Goal: Task Accomplishment & Management: Manage account settings

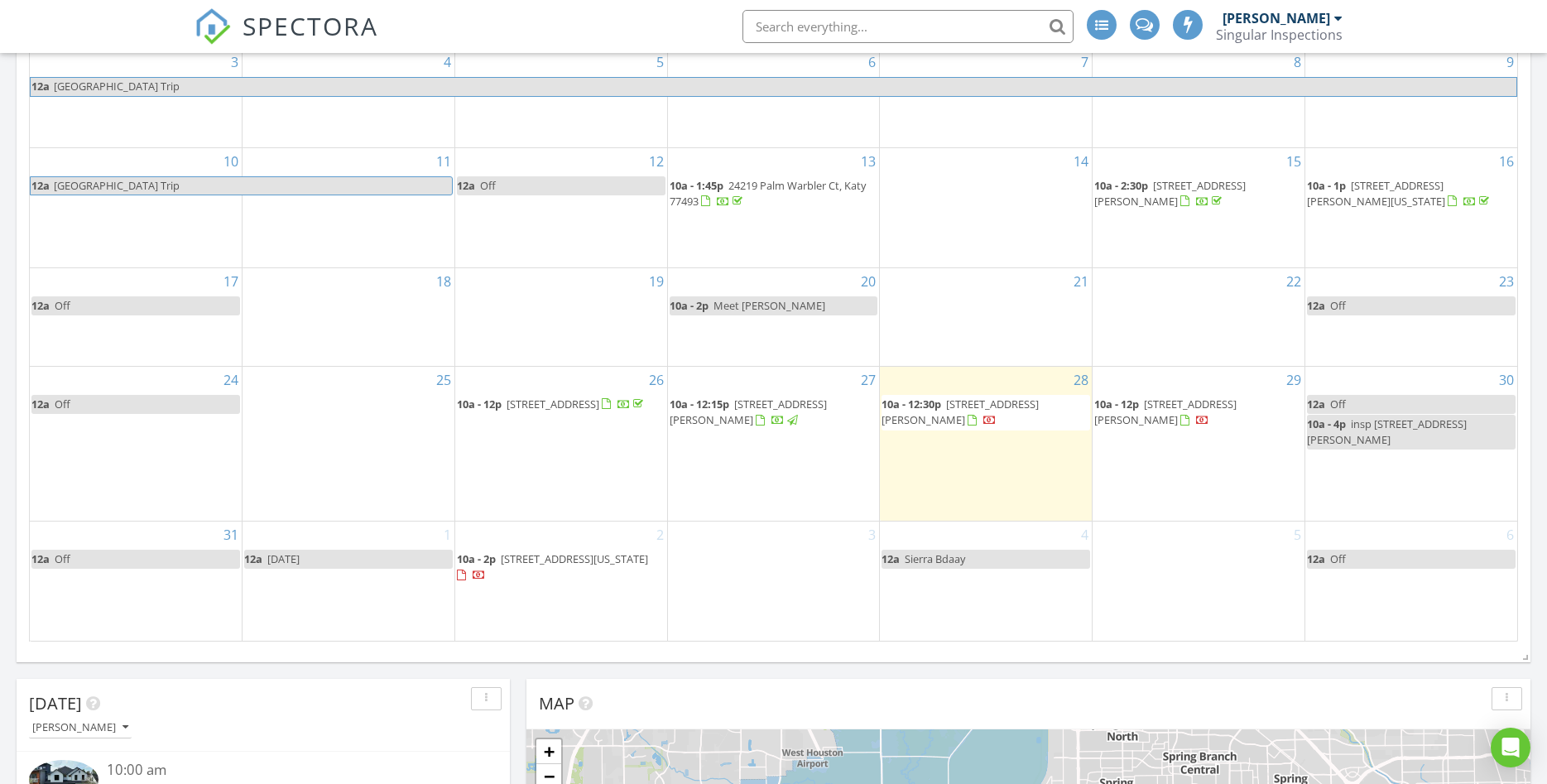
scroll to position [2045, 1548]
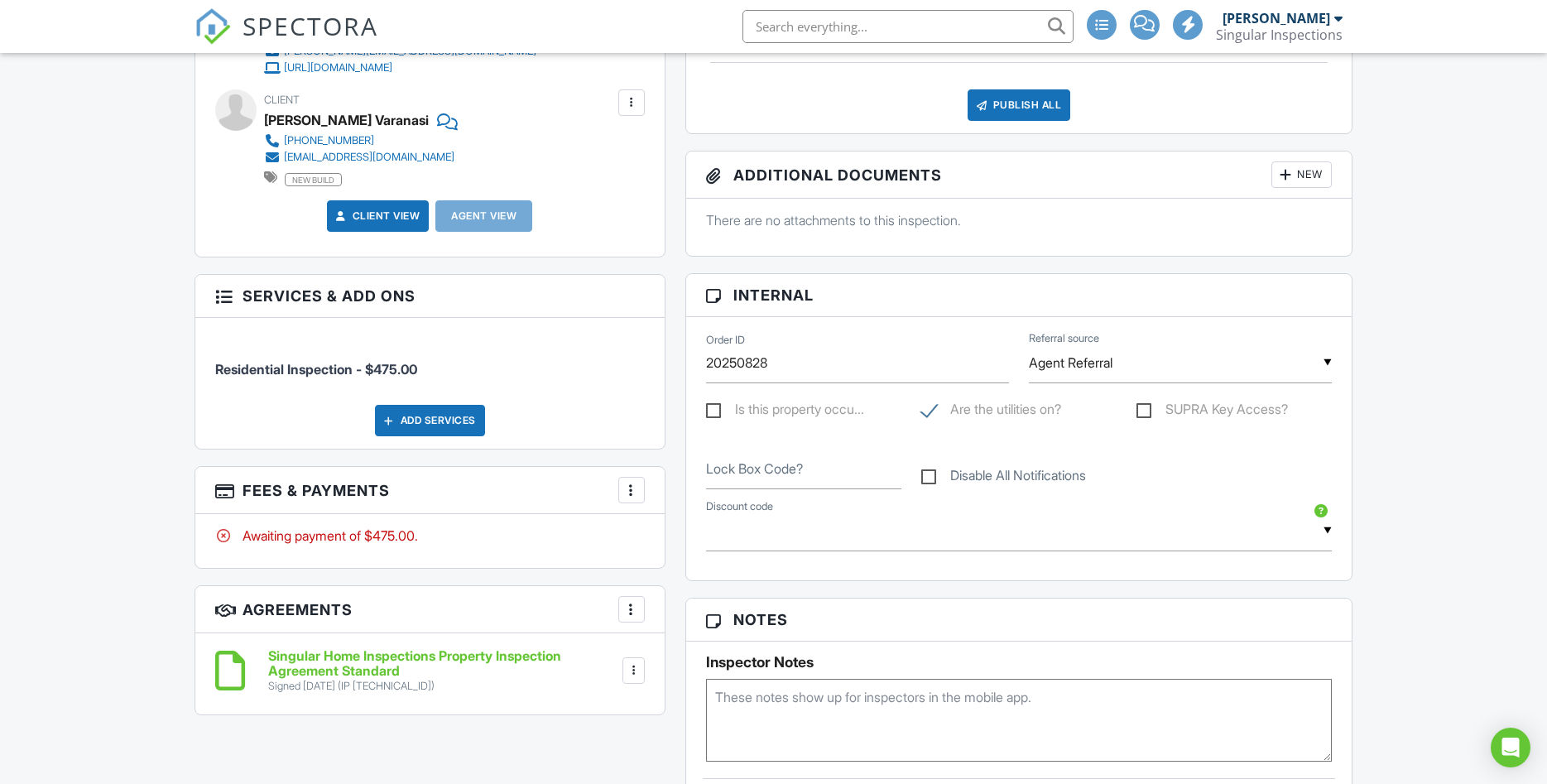
scroll to position [703, 0]
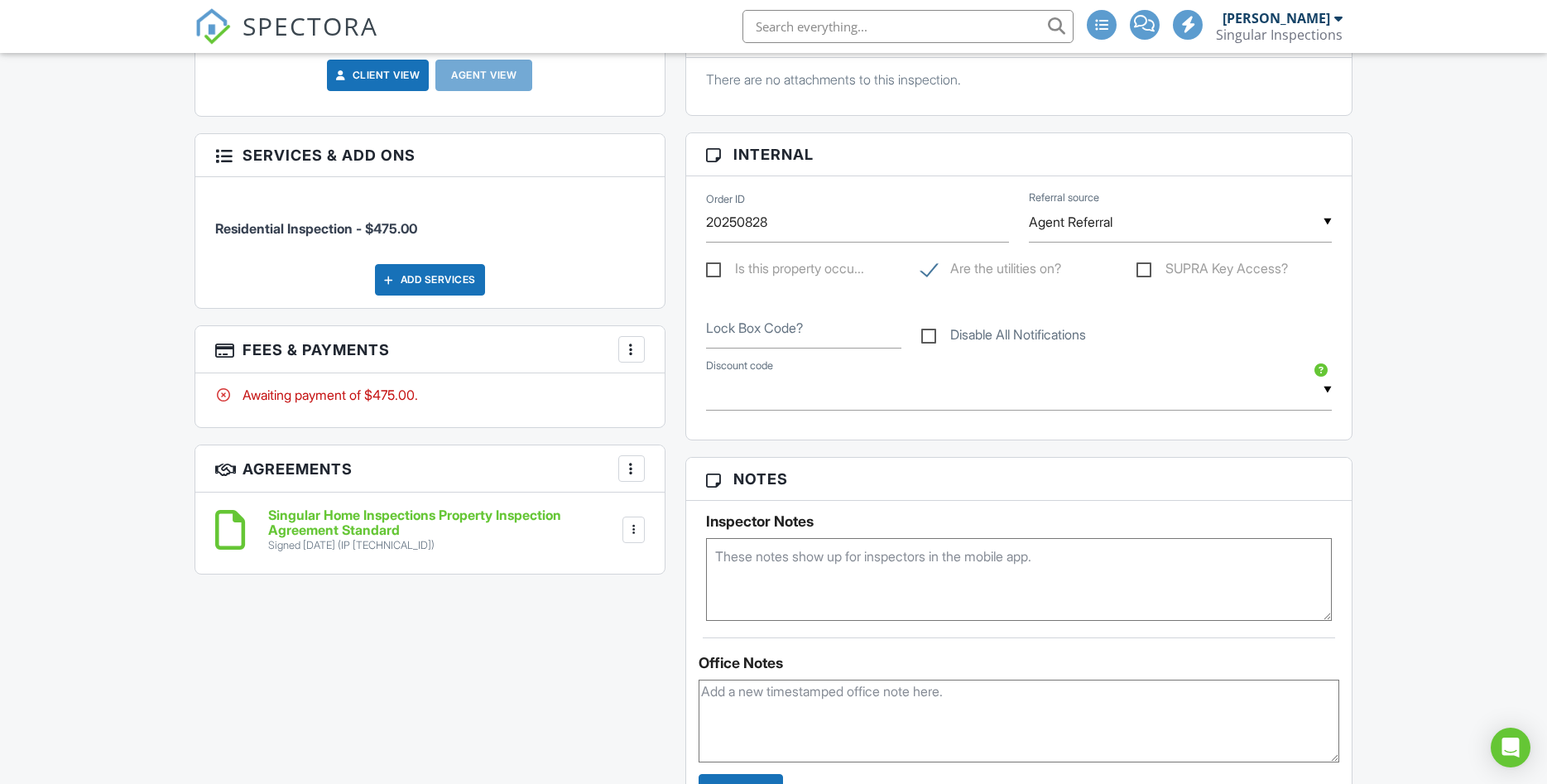
click at [750, 553] on textarea at bounding box center [1020, 578] width 627 height 82
type textarea "client will meet at 12:30"
click at [1389, 487] on div "Dashboard Calendar Inspections Templates Contacts Automations Metrics Text Queu…" at bounding box center [773, 621] width 1547 height 2544
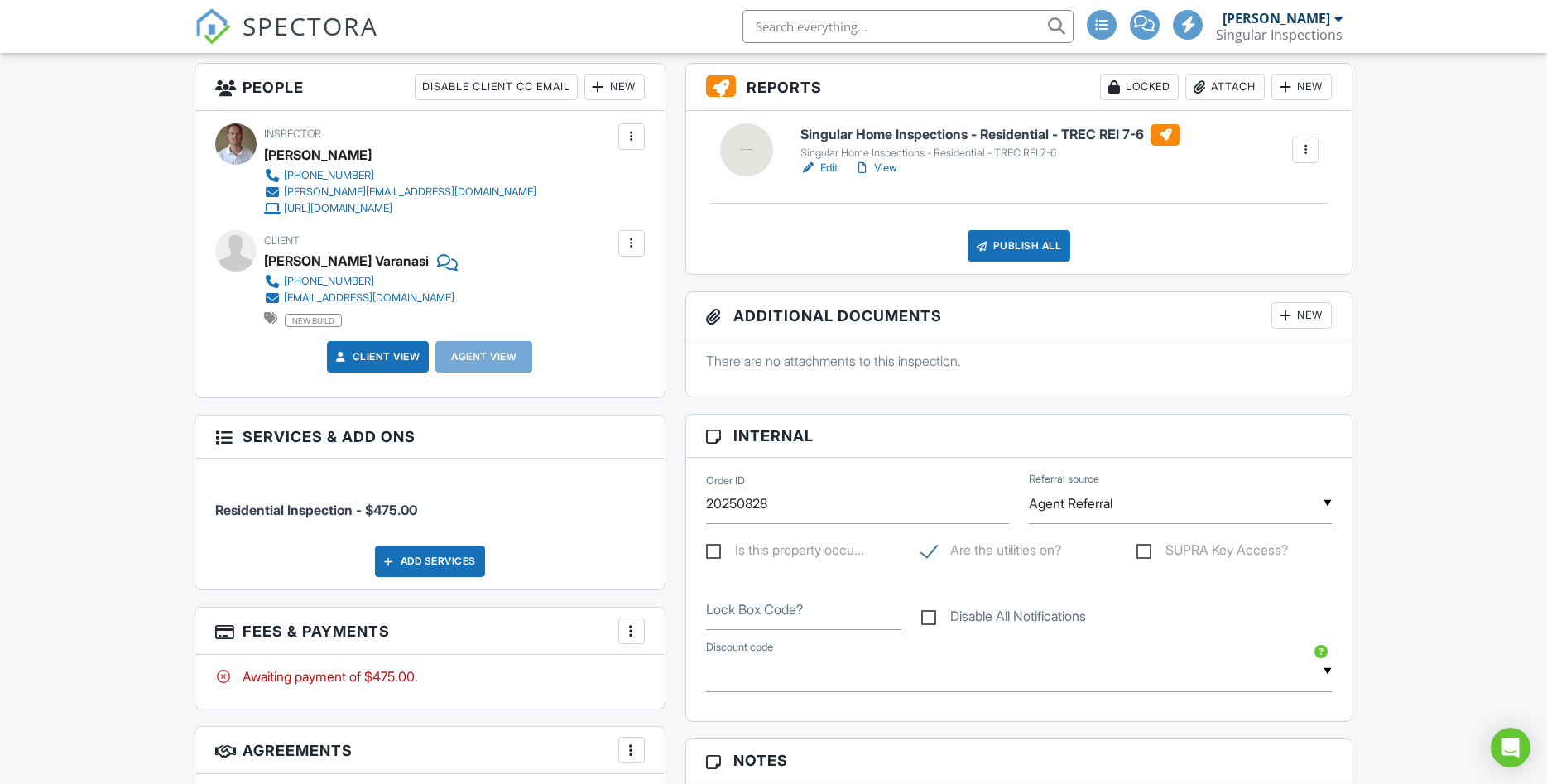
scroll to position [0, 0]
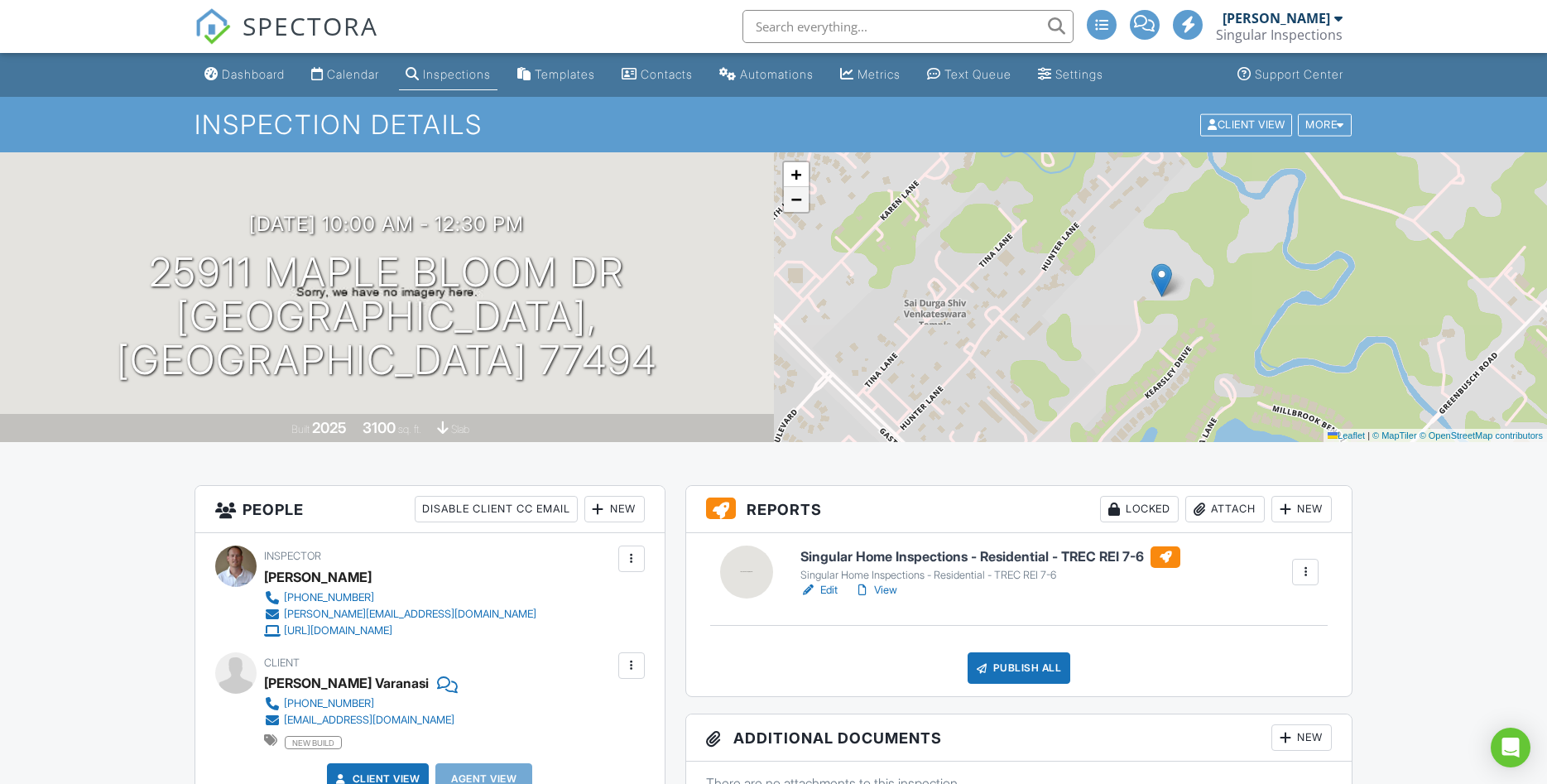
click at [796, 210] on link "−" at bounding box center [796, 199] width 25 height 25
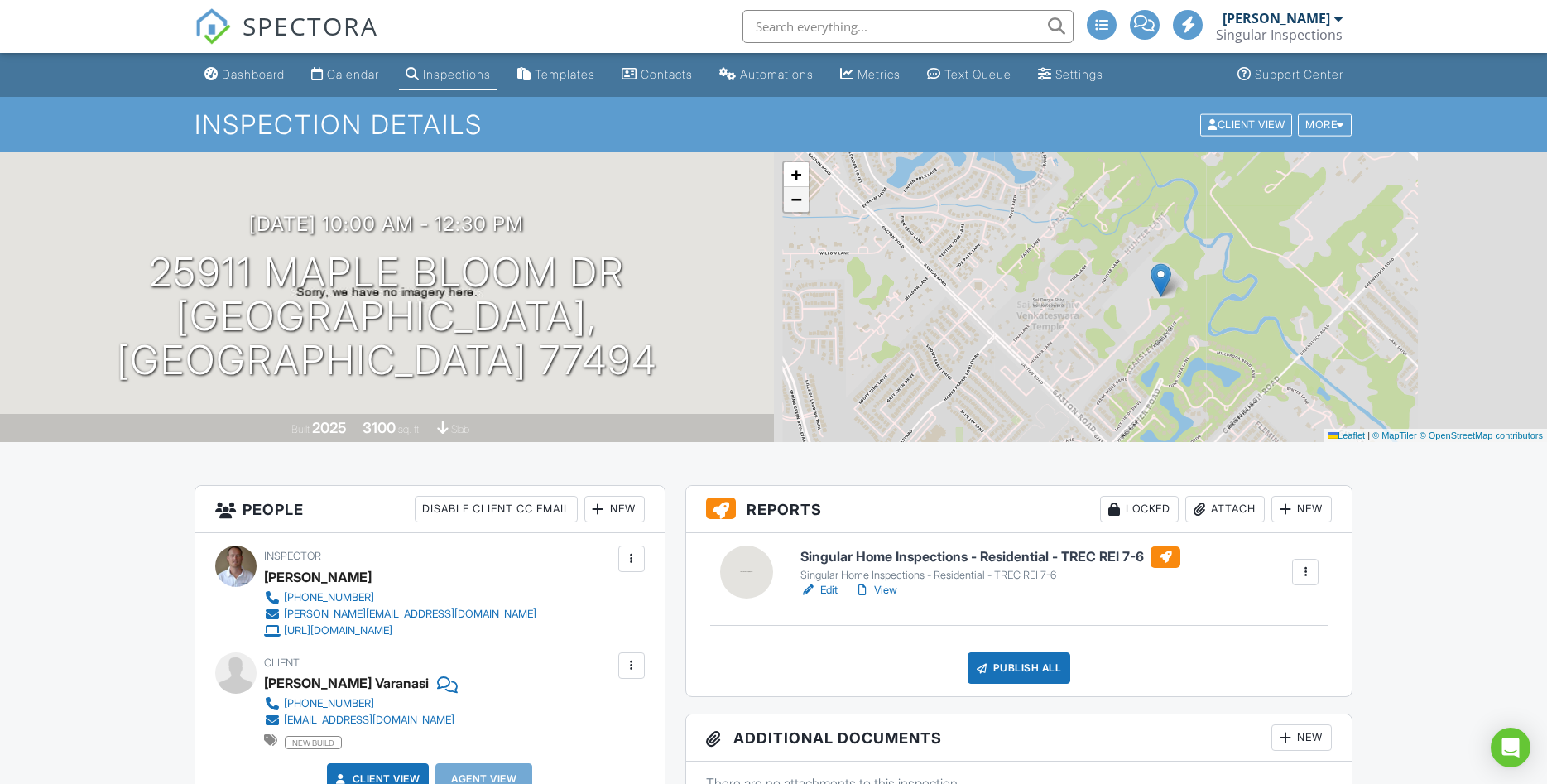
click at [796, 210] on link "−" at bounding box center [796, 199] width 25 height 25
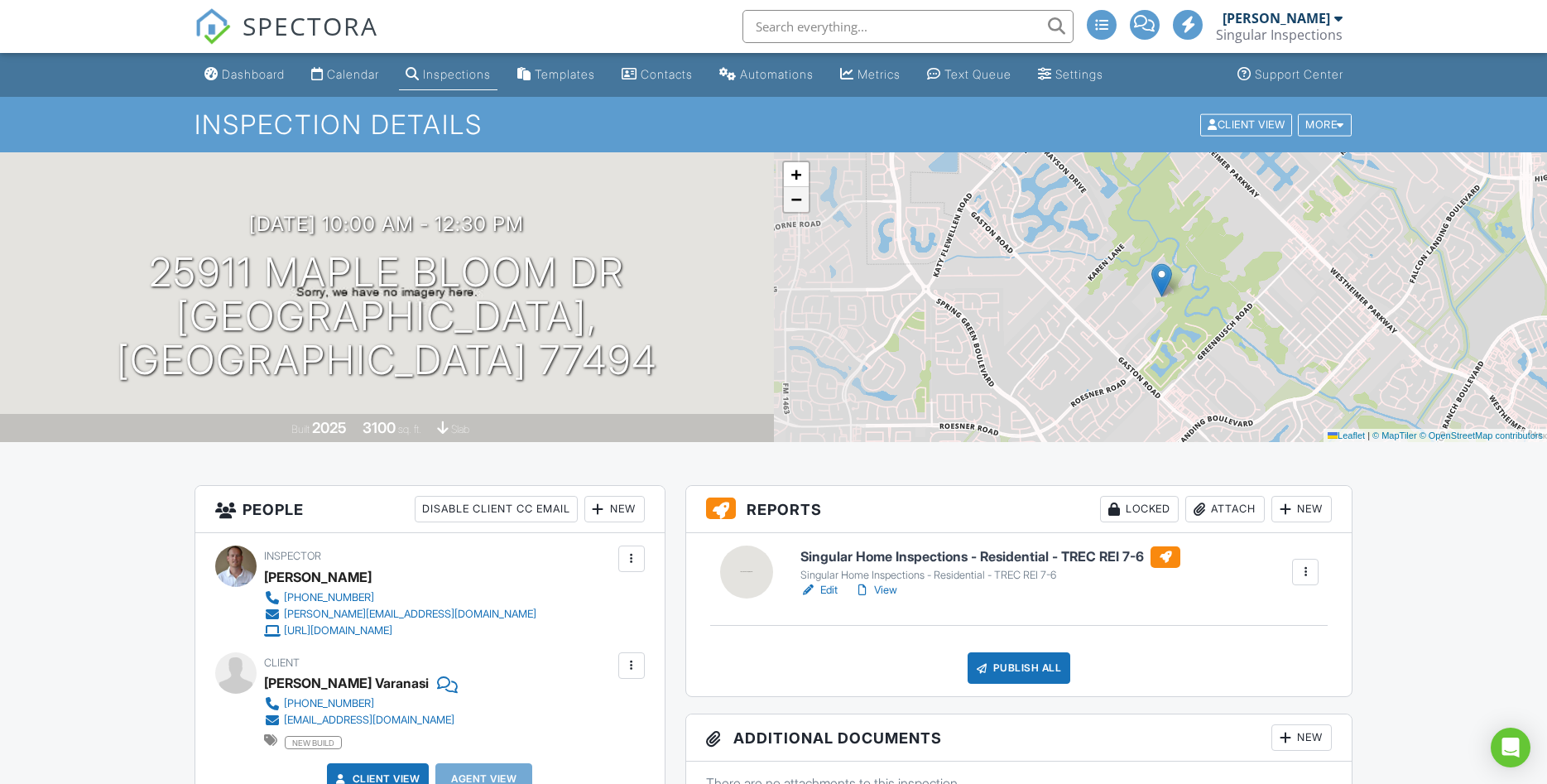
click at [796, 210] on link "−" at bounding box center [796, 199] width 25 height 25
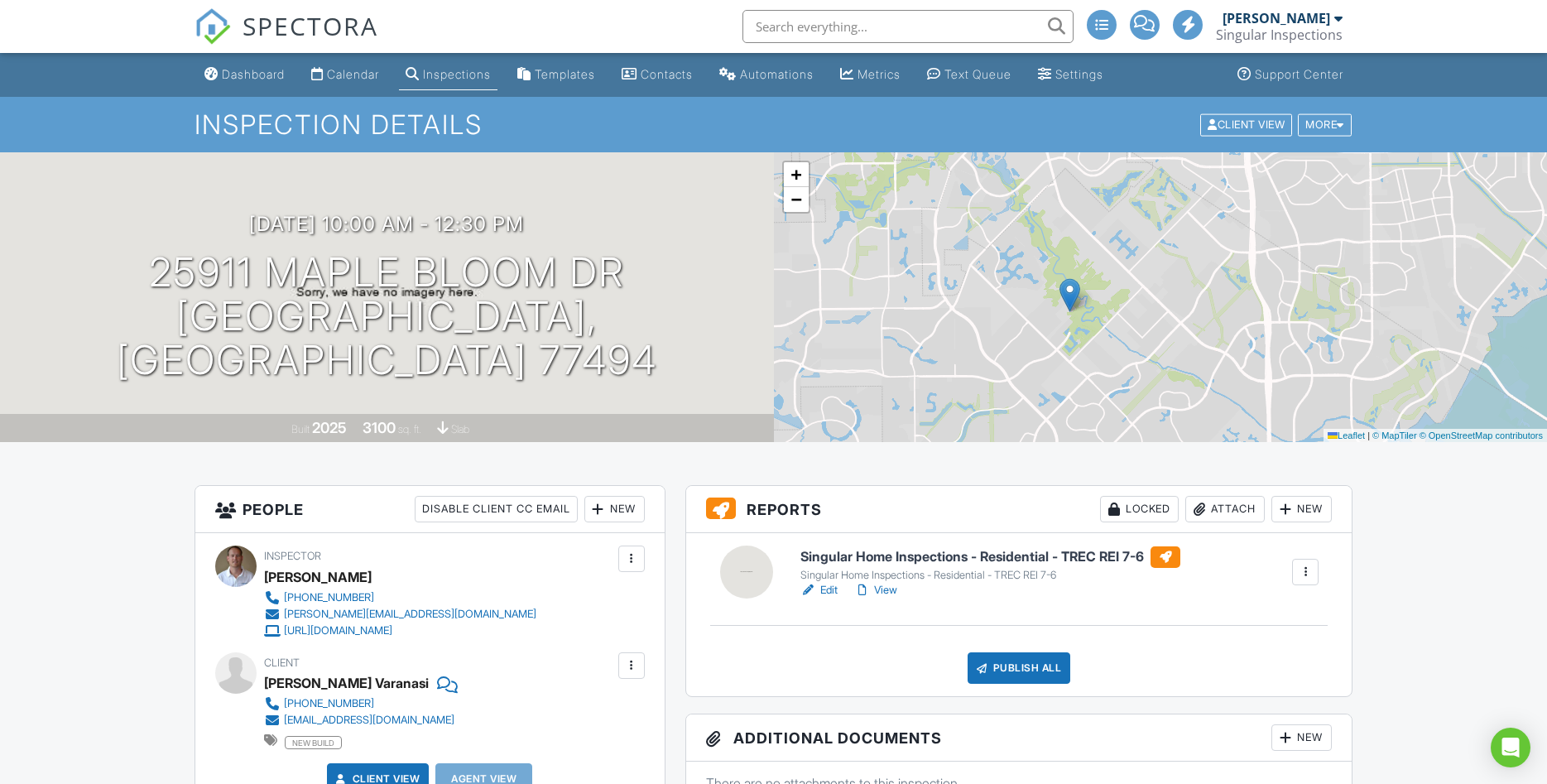
drag, startPoint x: 1063, startPoint y: 346, endPoint x: 949, endPoint y: 360, distance: 114.9
click at [949, 360] on div "+ − Leaflet | © MapTiler © OpenStreetMap contributors" at bounding box center [1160, 297] width 774 height 290
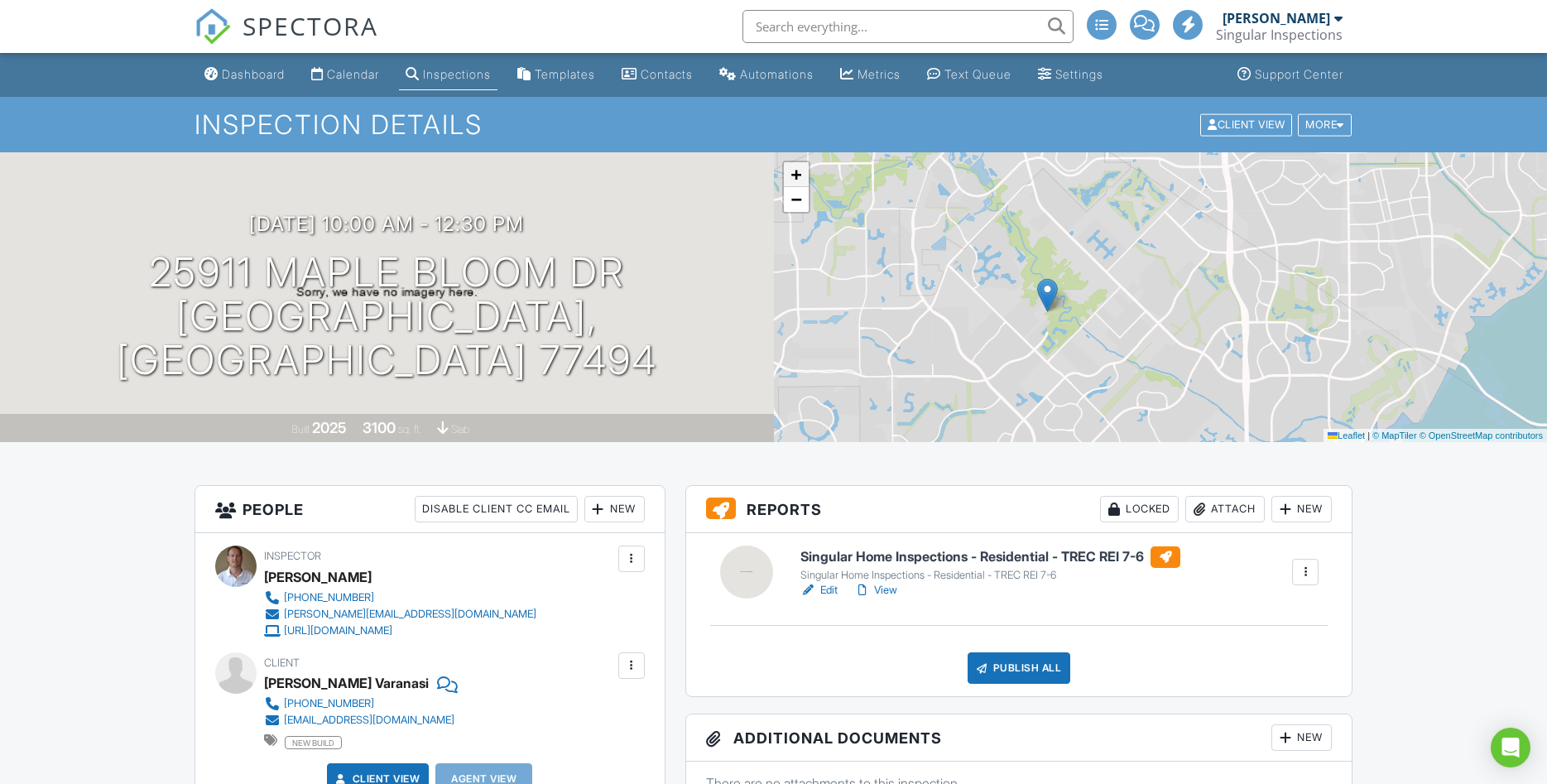
click at [797, 175] on span "+" at bounding box center [796, 174] width 11 height 20
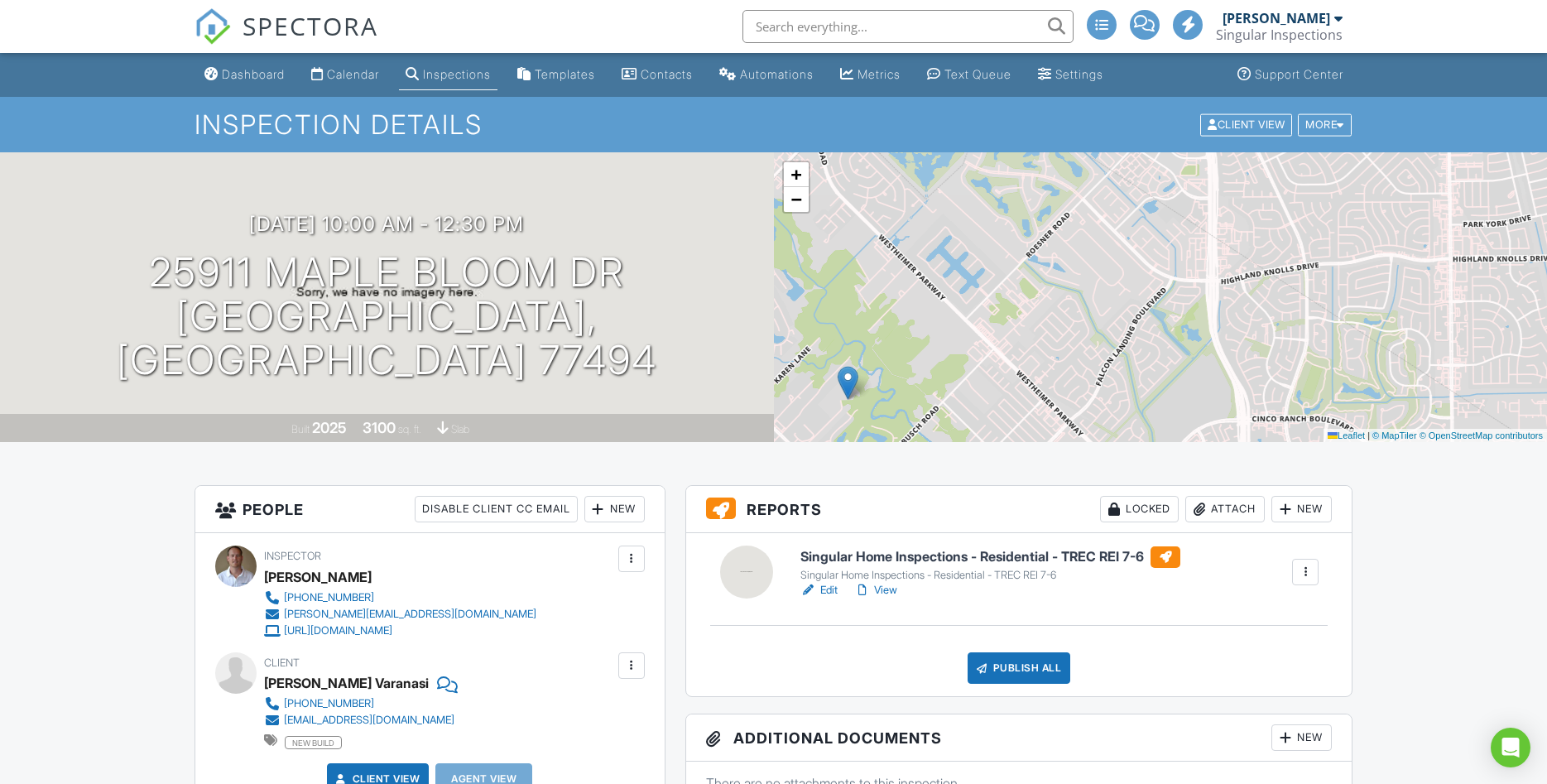
drag, startPoint x: 1094, startPoint y: 278, endPoint x: 1008, endPoint y: 351, distance: 112.8
click at [1008, 351] on div "+ − Leaflet | © MapTiler © OpenStreetMap contributors" at bounding box center [1160, 297] width 774 height 290
click at [255, 73] on div "Dashboard" at bounding box center [253, 73] width 63 height 14
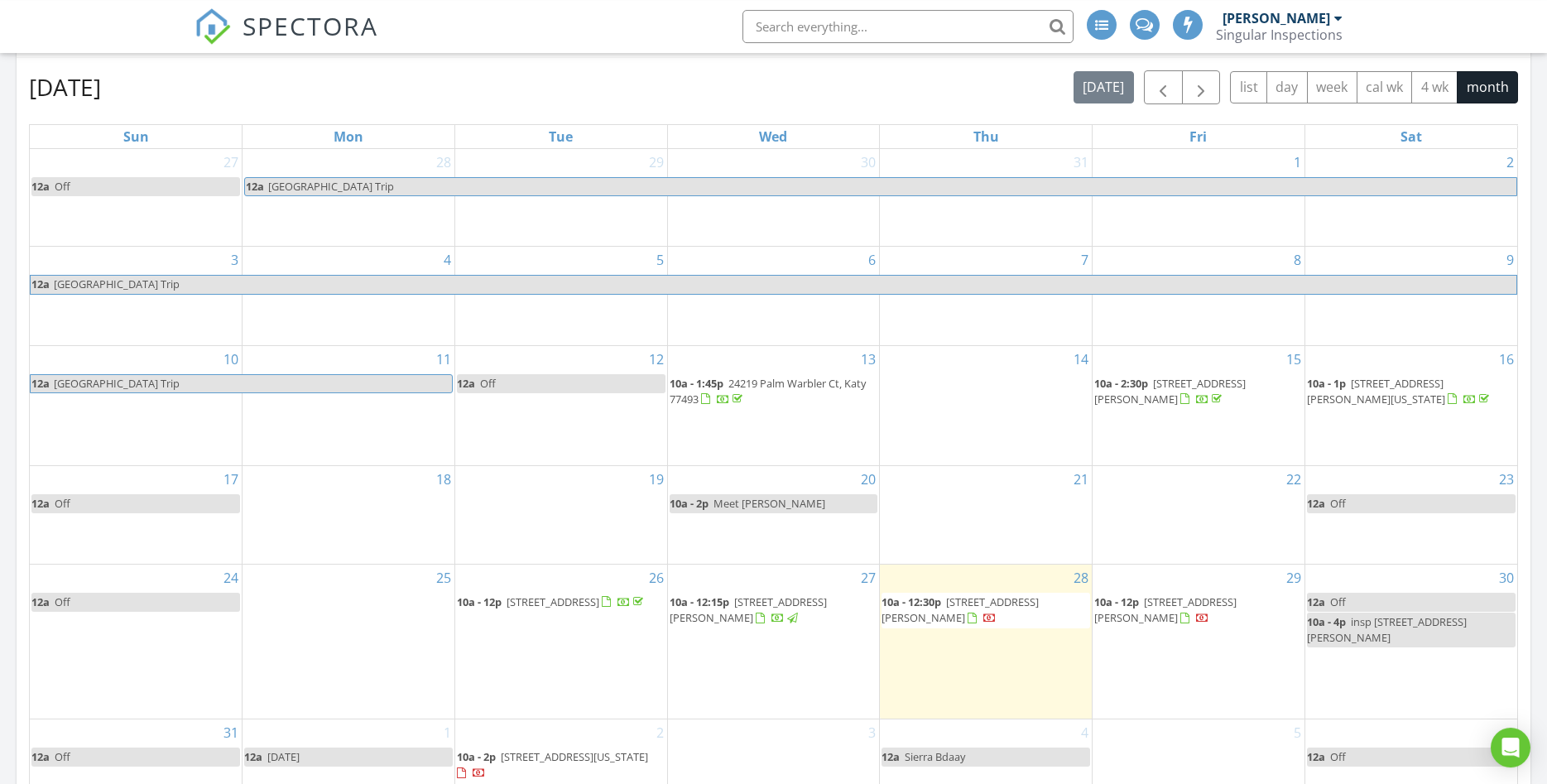
scroll to position [282, 0]
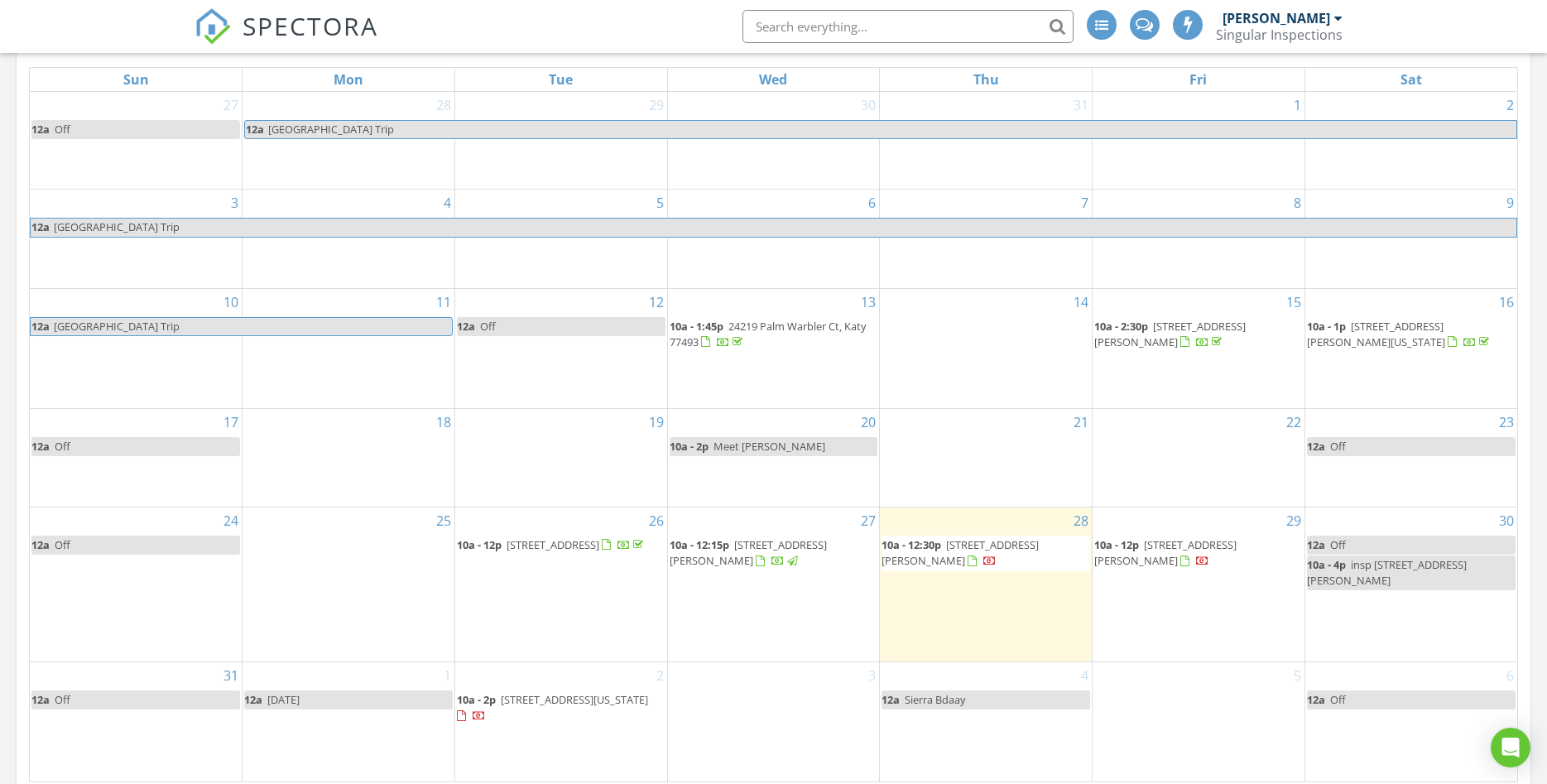
click at [1370, 577] on div "10a - 4p insp 2247 bartlett houston 77098" at bounding box center [1411, 573] width 209 height 32
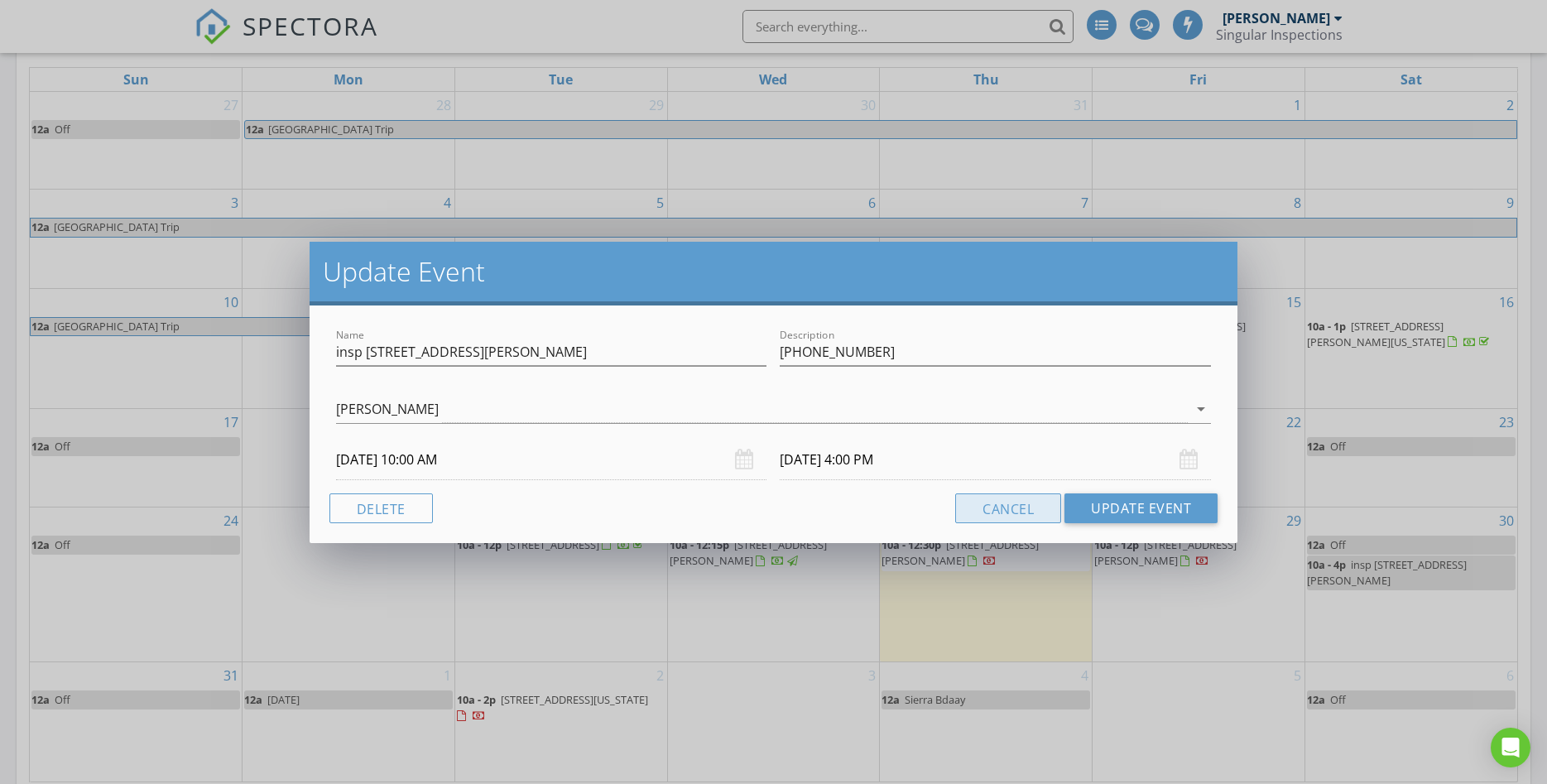
click at [1009, 511] on button "Cancel" at bounding box center [1008, 508] width 106 height 30
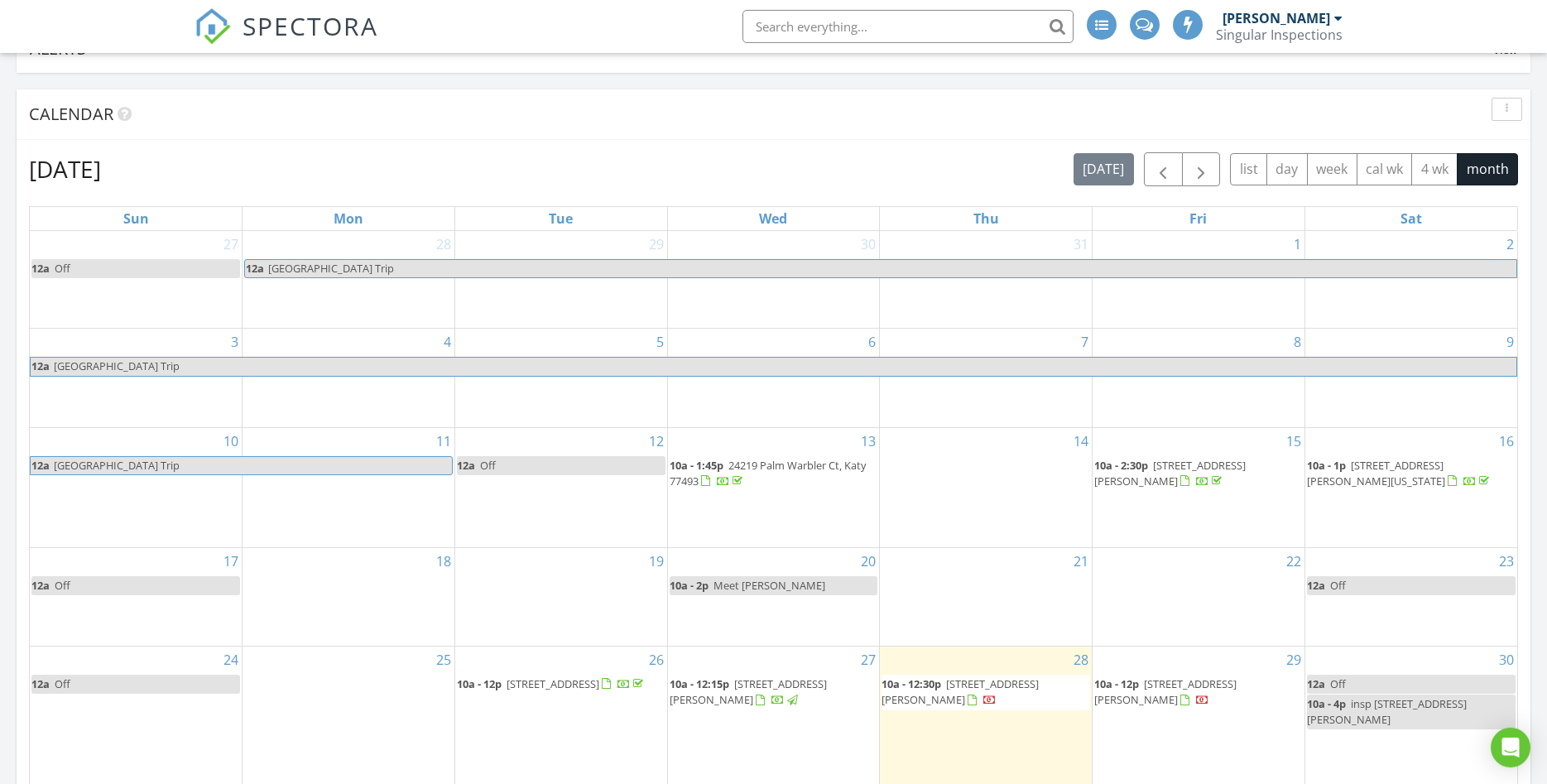
scroll to position [422, 0]
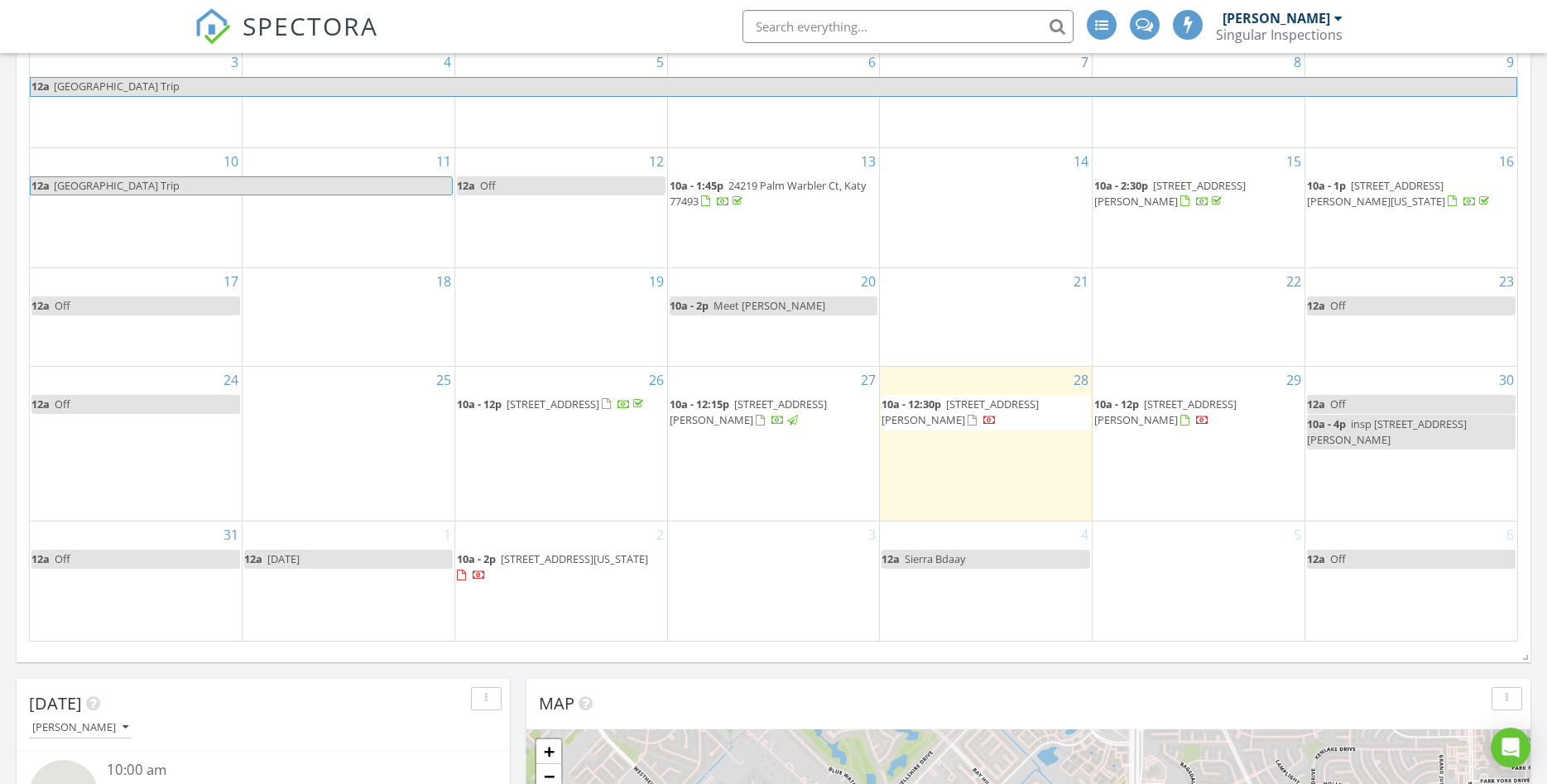
click at [762, 188] on span "24219 Palm Warbler Ct, Katy 77493" at bounding box center [767, 193] width 197 height 31
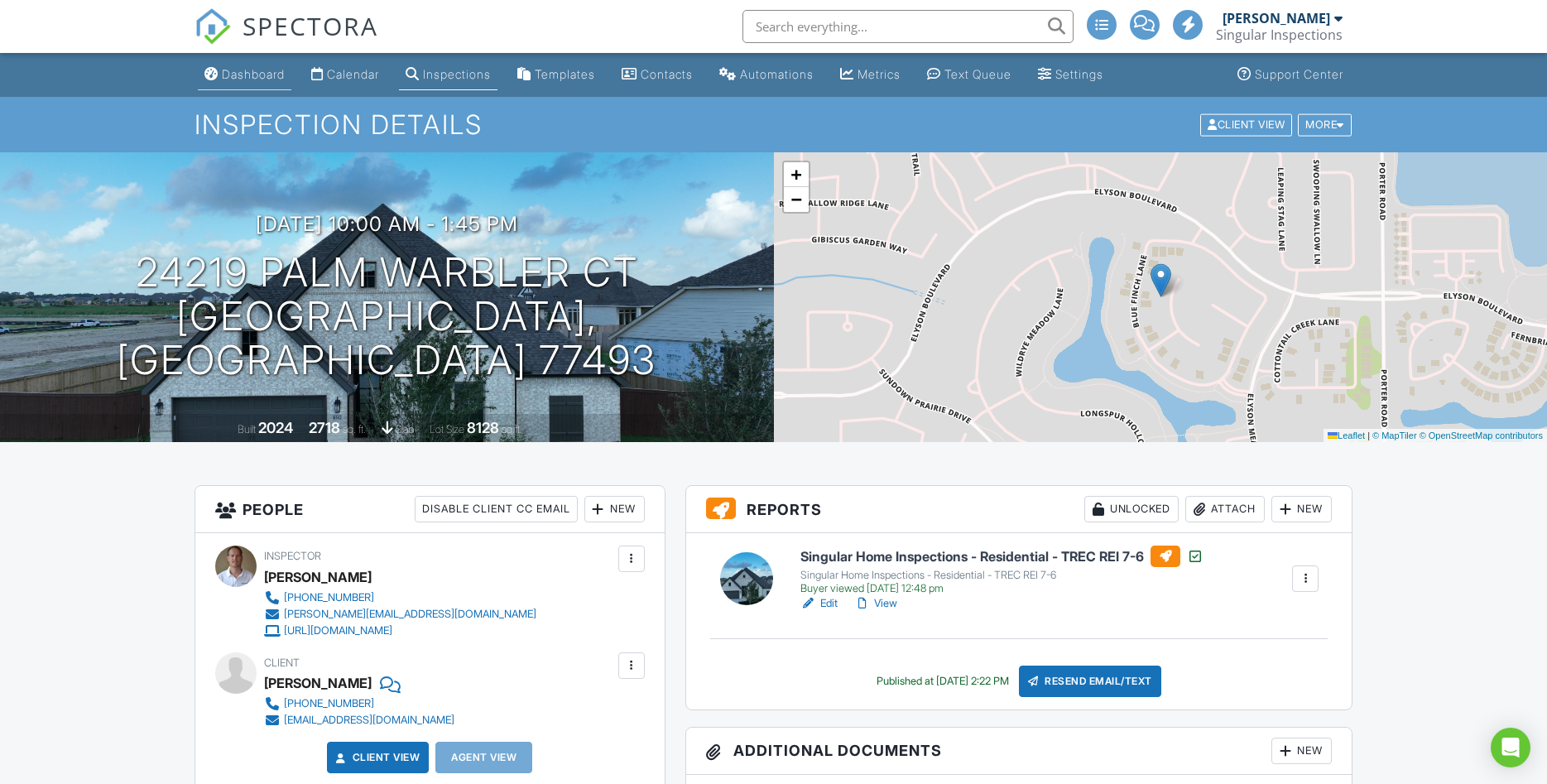
click at [237, 82] on link "Dashboard" at bounding box center [244, 74] width 94 height 31
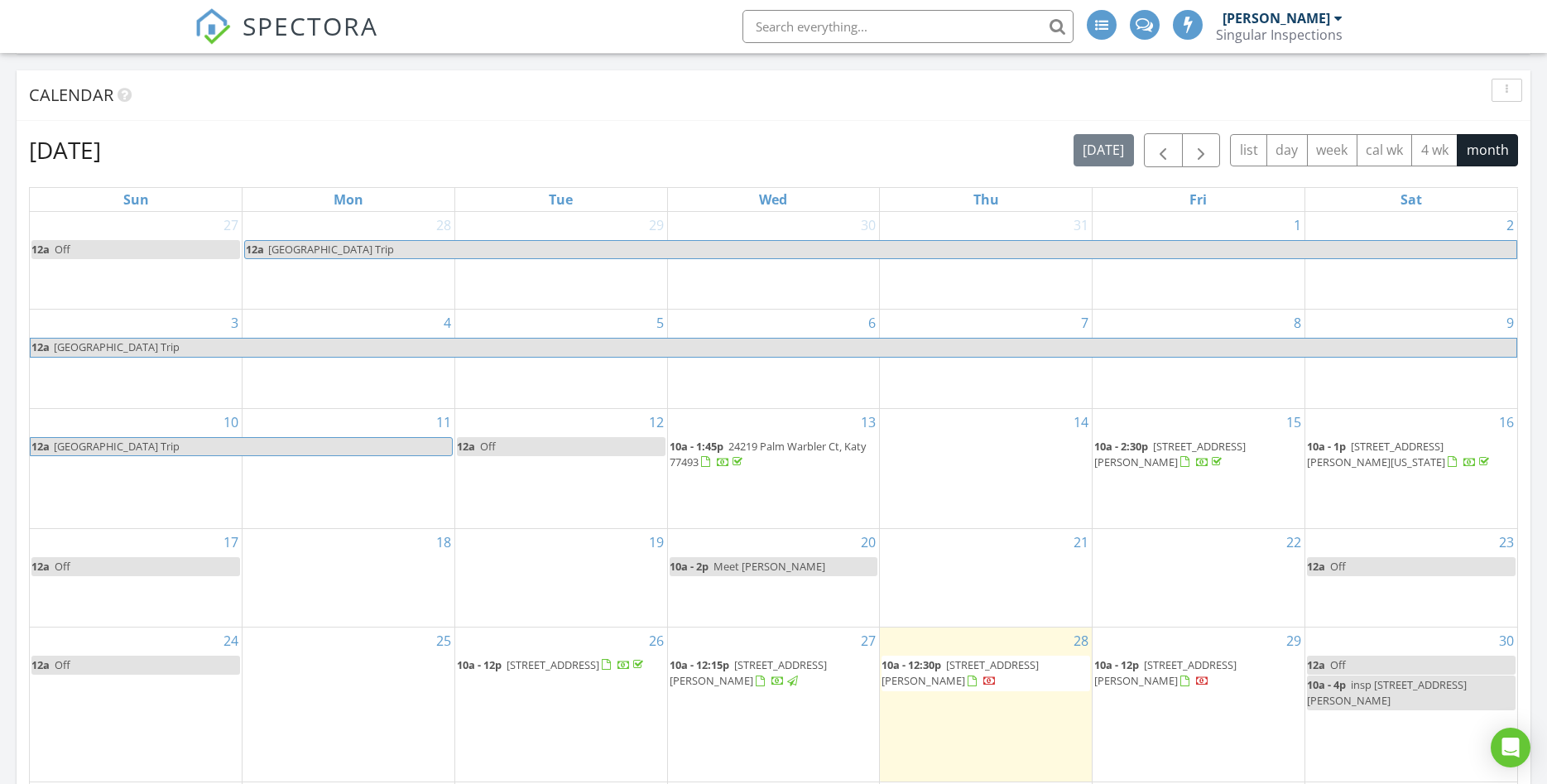
scroll to position [282, 0]
